Goal: Browse casually: Explore the website without a specific task or goal

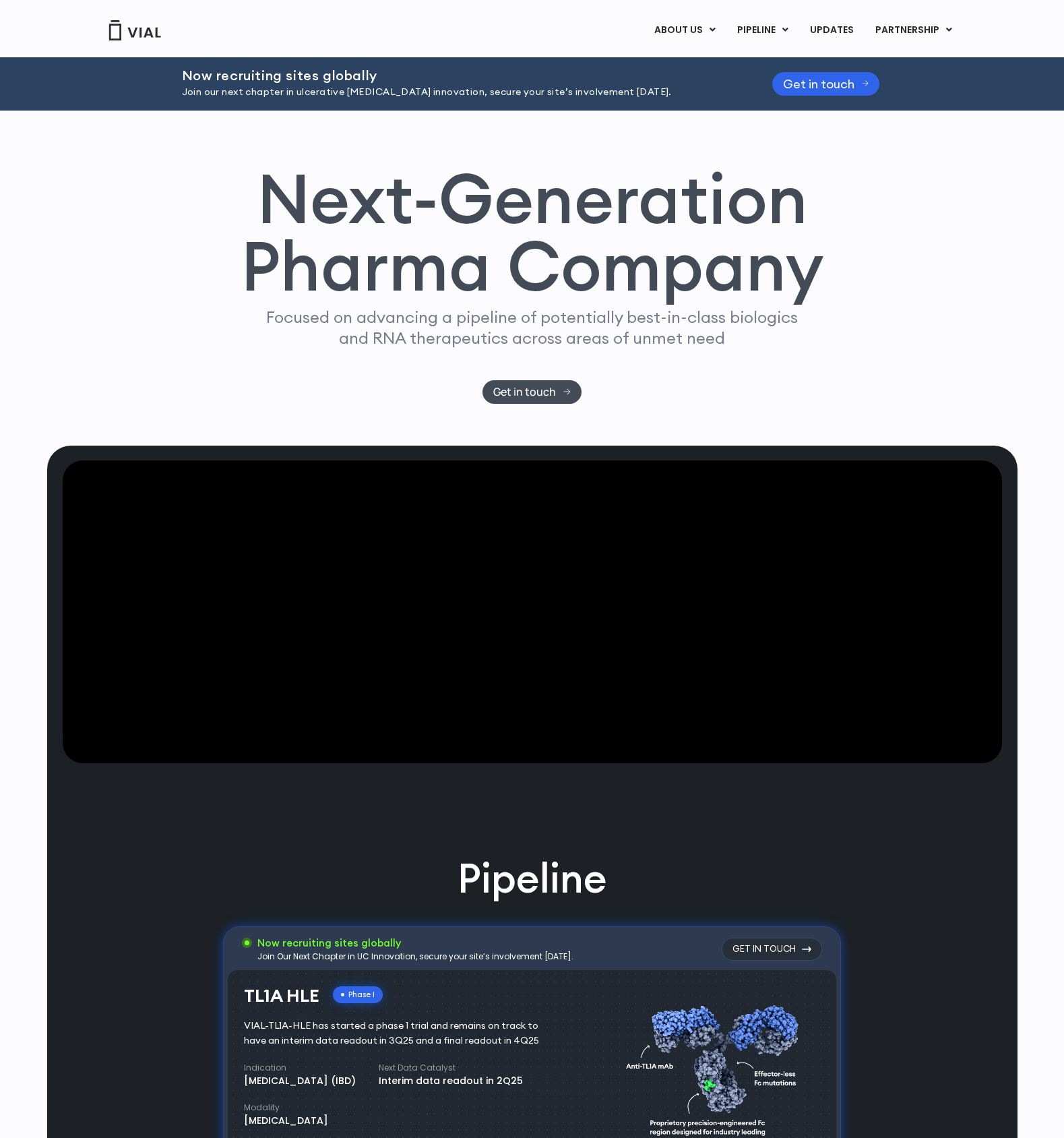
click at [475, 658] on video at bounding box center [532, 611] width 939 height 303
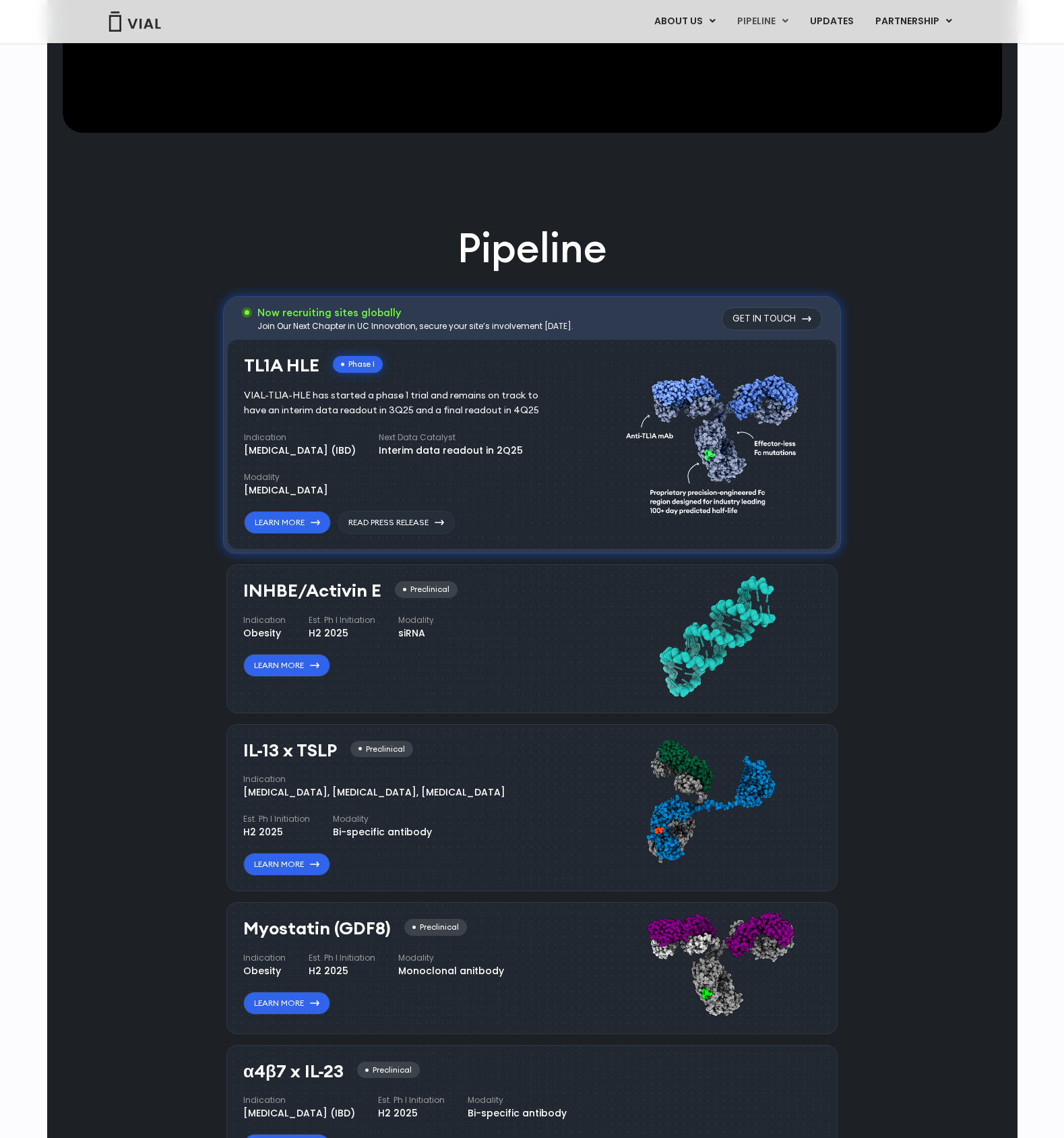
scroll to position [627, 0]
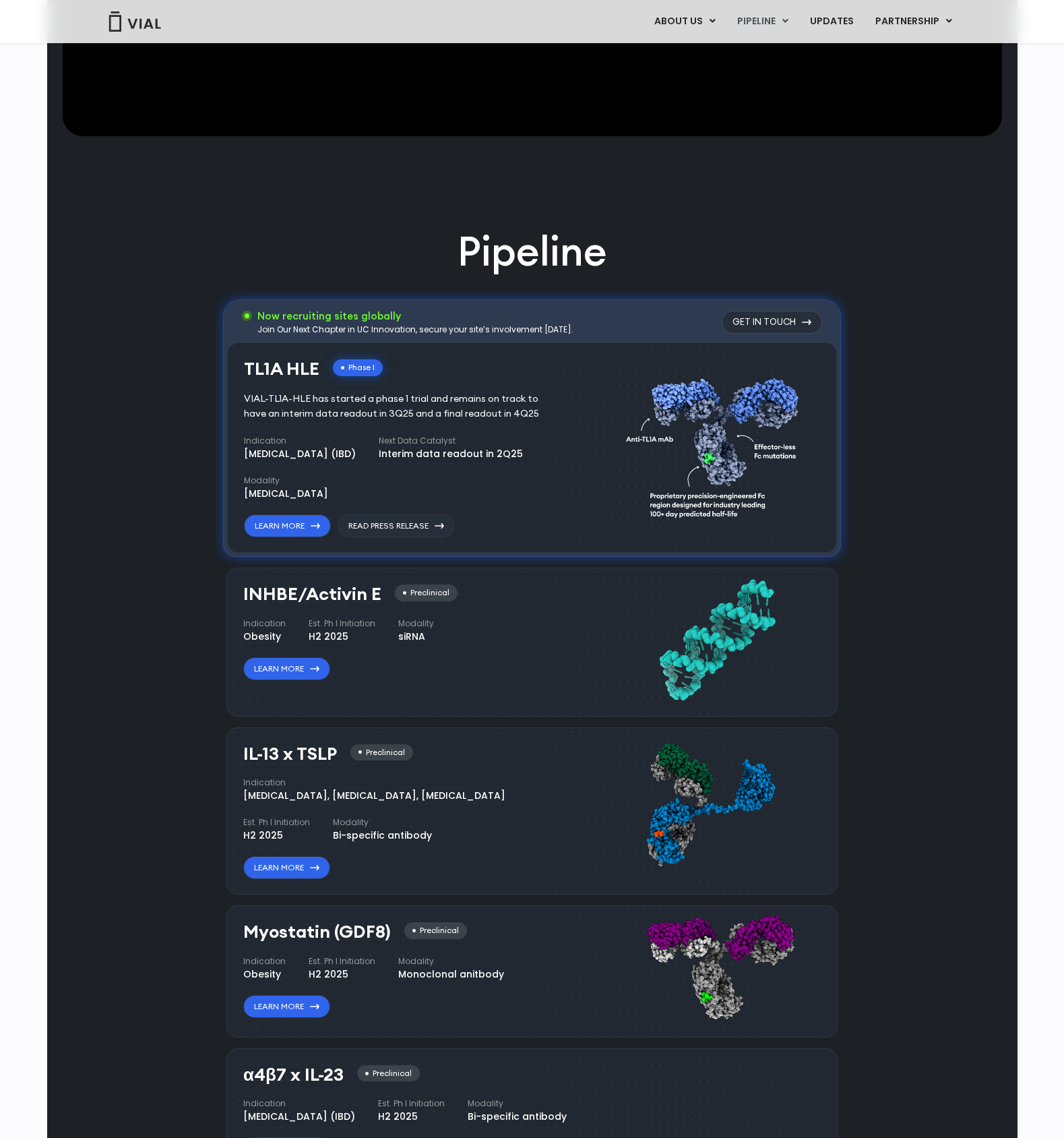
click at [533, 702] on div "INHBE/Activin E Preclinical Indication Obesity Est. Ph I Initiation H2 2025 Mod…" at bounding box center [532, 641] width 611 height 148
click at [472, 661] on div "INHBE/Activin E Preclinical Indication Obesity Est. Ph I Initiation H2 2025 Mod…" at bounding box center [406, 632] width 326 height 96
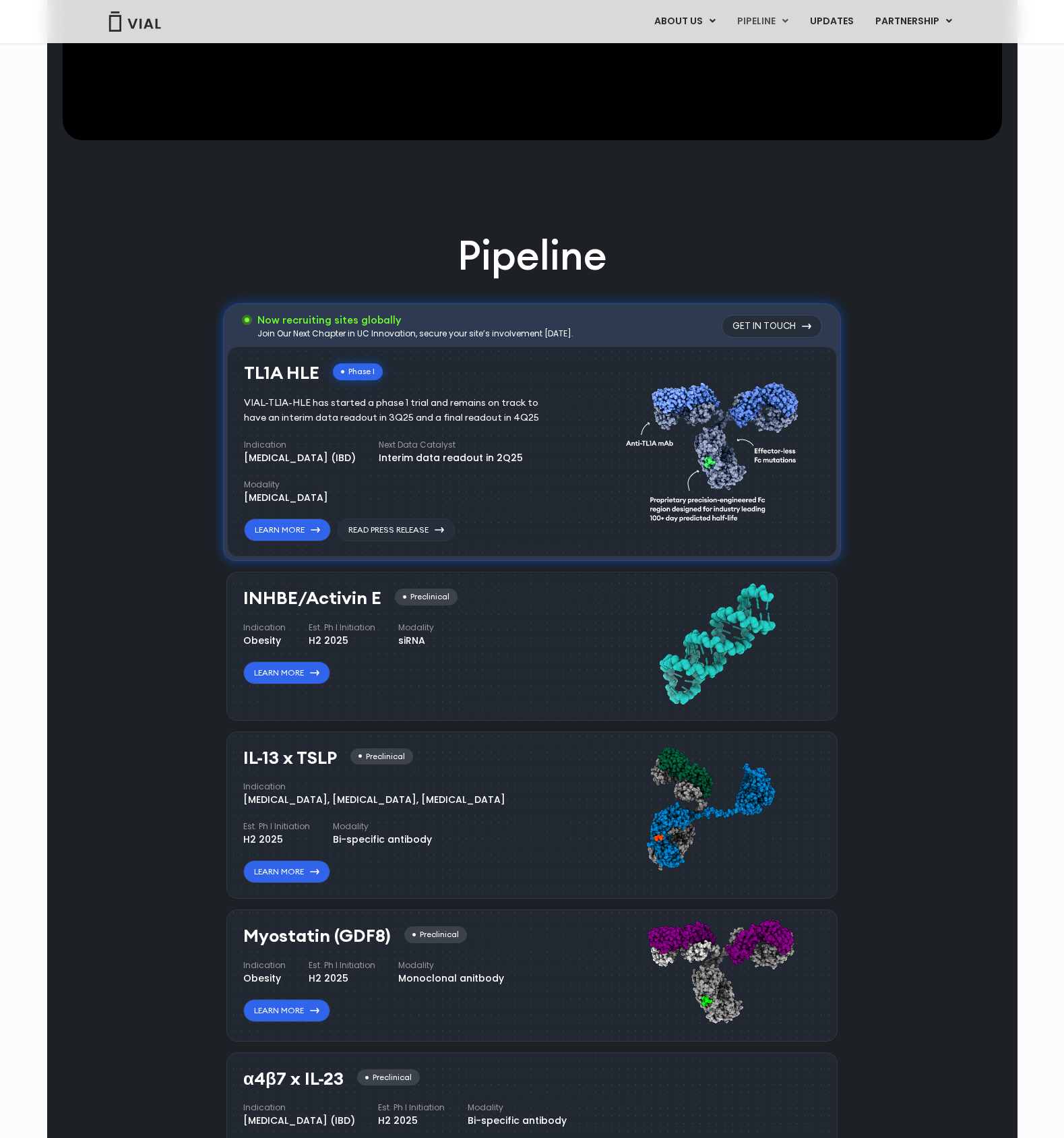
scroll to position [0, 0]
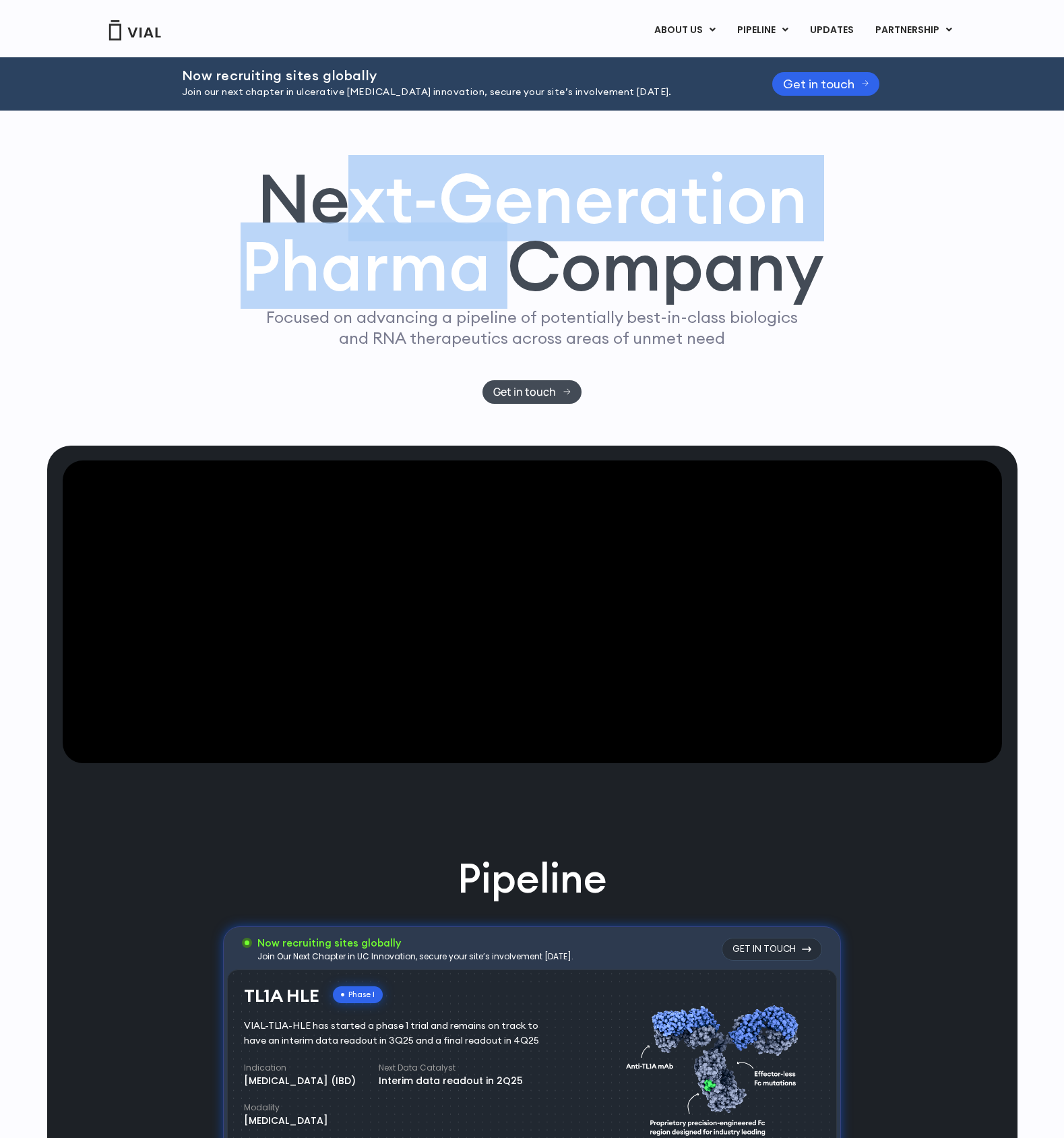
drag, startPoint x: 335, startPoint y: 209, endPoint x: 509, endPoint y: 292, distance: 192.8
click at [509, 292] on h1 "Next-Generation Pharma Company" at bounding box center [532, 233] width 584 height 136
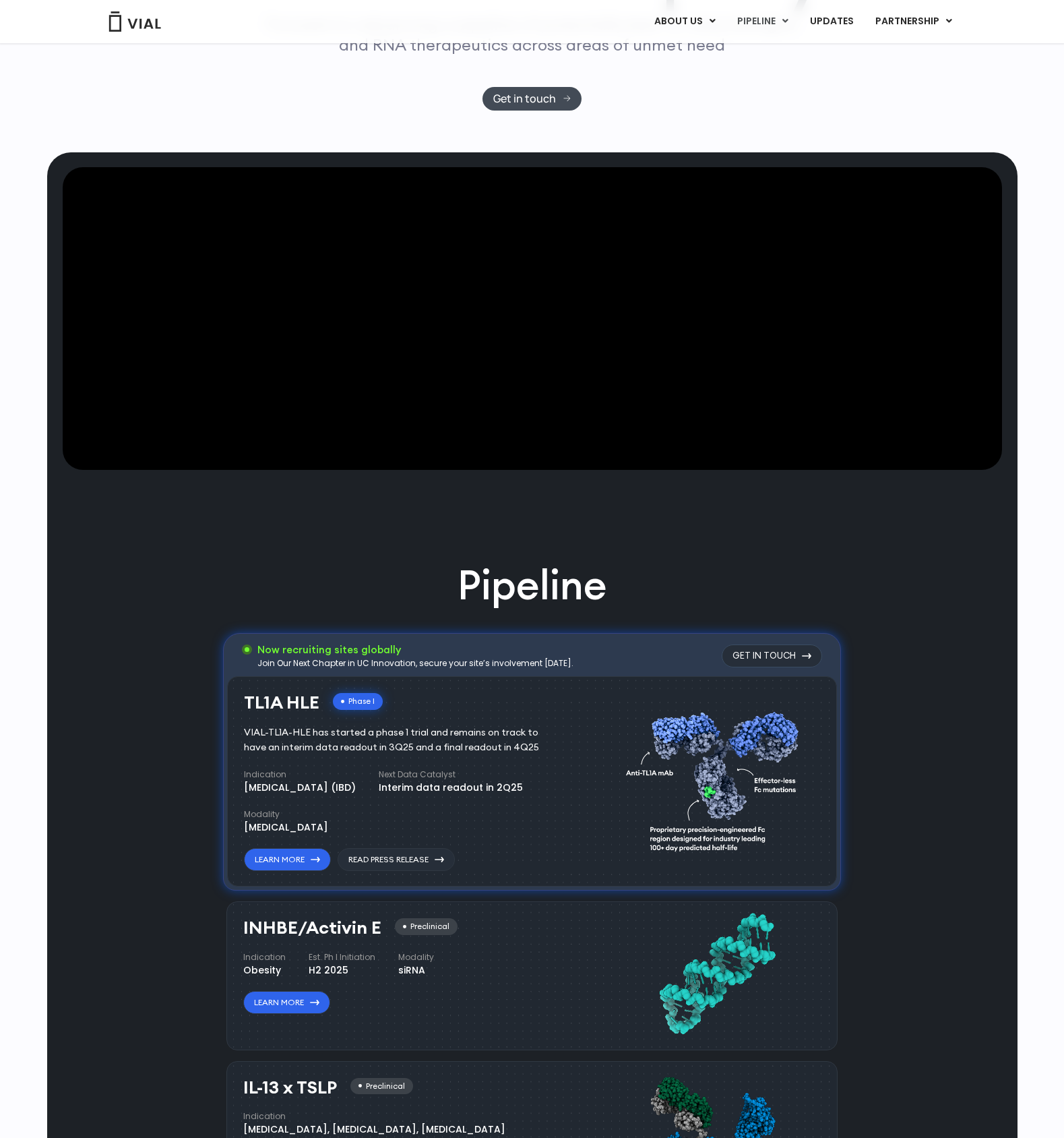
click at [492, 405] on video at bounding box center [532, 318] width 939 height 303
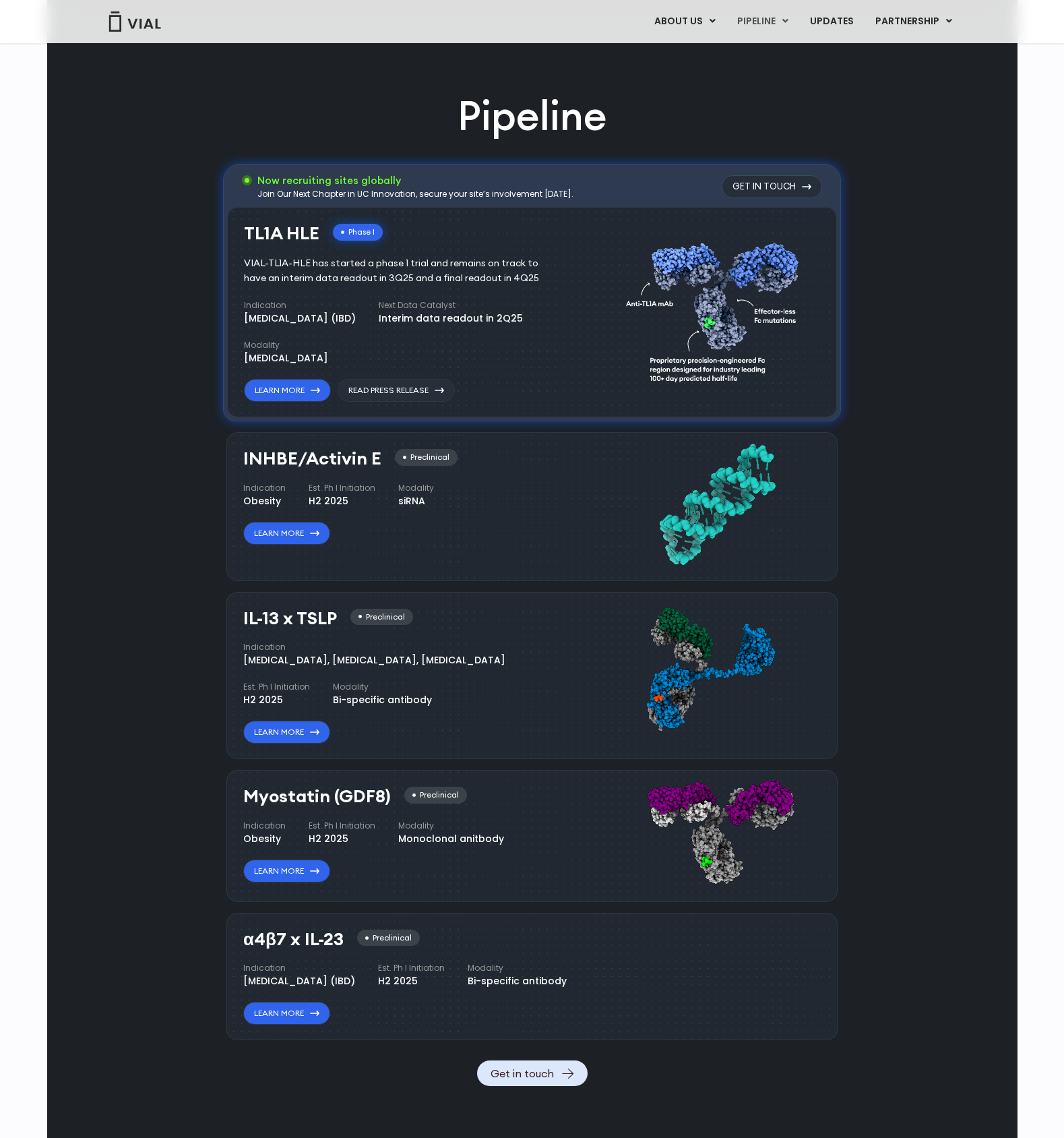
scroll to position [772, 0]
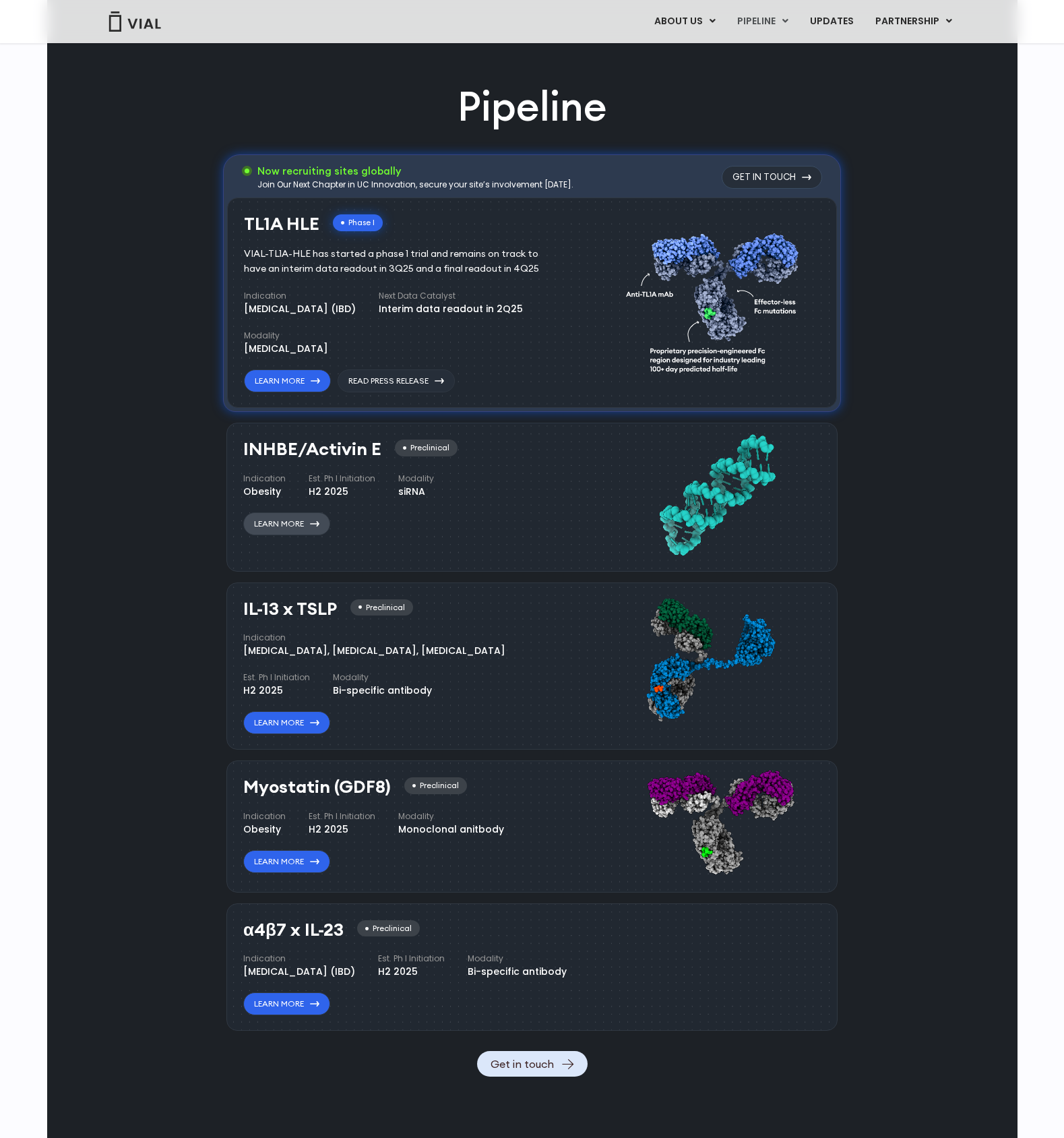
click at [262, 523] on link "Learn More" at bounding box center [286, 524] width 87 height 23
click at [311, 531] on link "Learn More" at bounding box center [286, 524] width 87 height 23
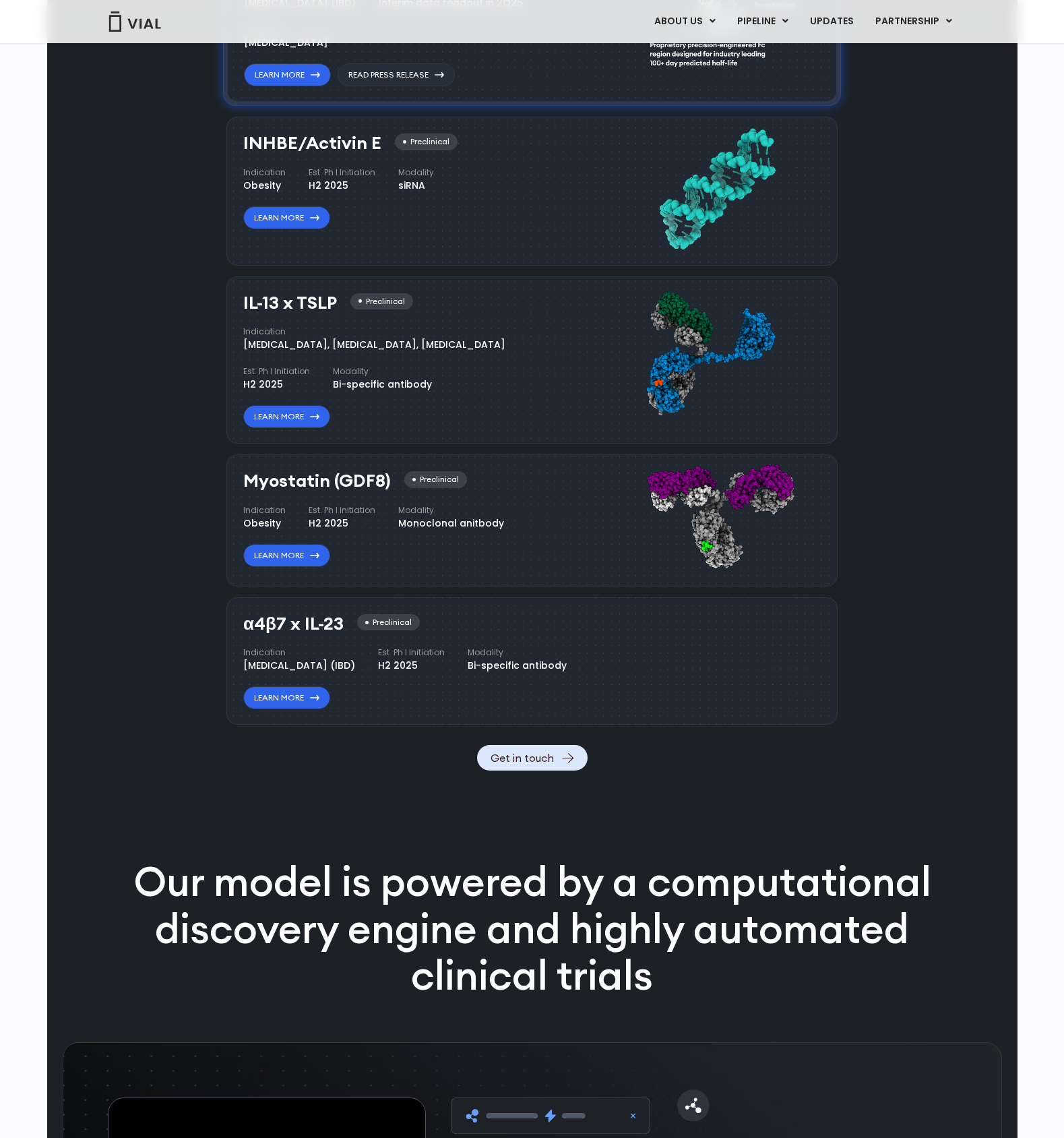
scroll to position [3299, 0]
